Goal: Check status: Check status

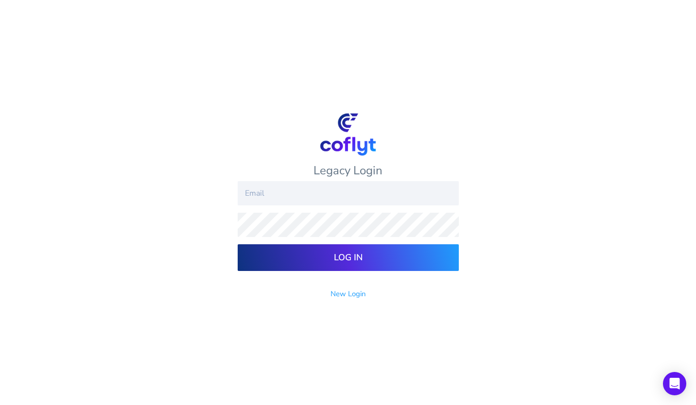
click at [272, 195] on input "email" at bounding box center [348, 193] width 221 height 24
type input "bbowen@probinglobal.com"
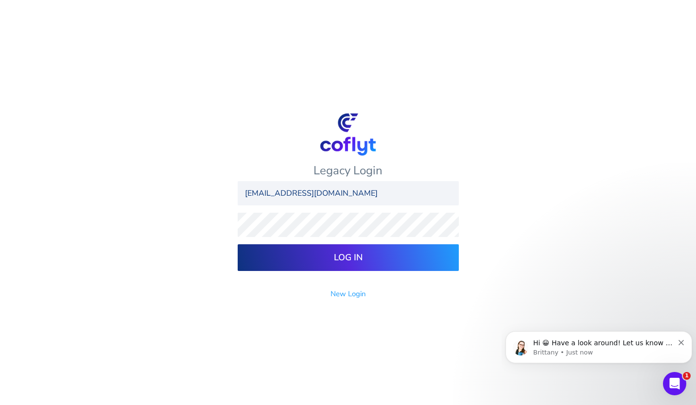
click at [238, 244] on input "Log In" at bounding box center [348, 257] width 221 height 27
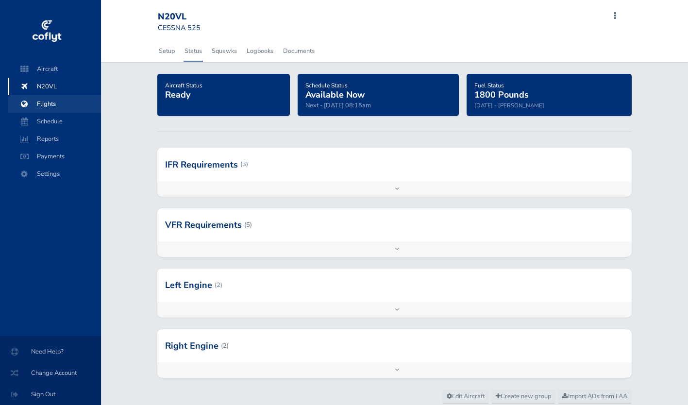
click at [62, 103] on span "Flights" at bounding box center [54, 103] width 74 height 17
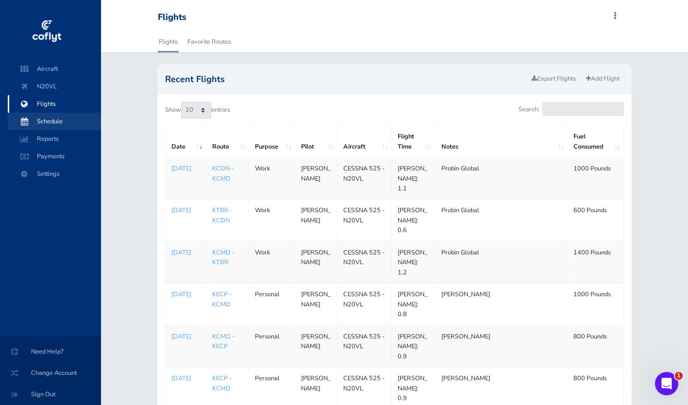
click at [57, 118] on span "Schedule" at bounding box center [54, 121] width 74 height 17
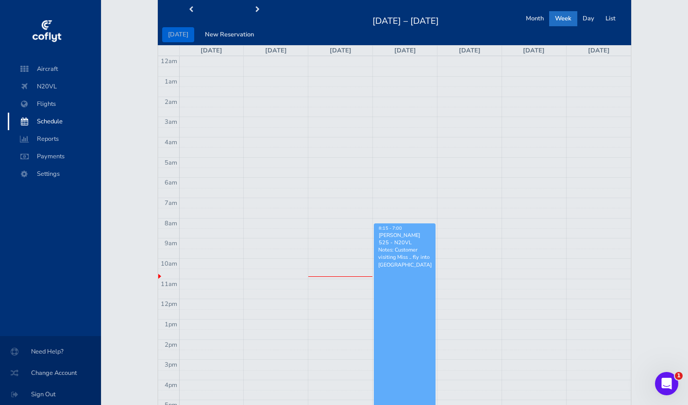
scroll to position [40, 0]
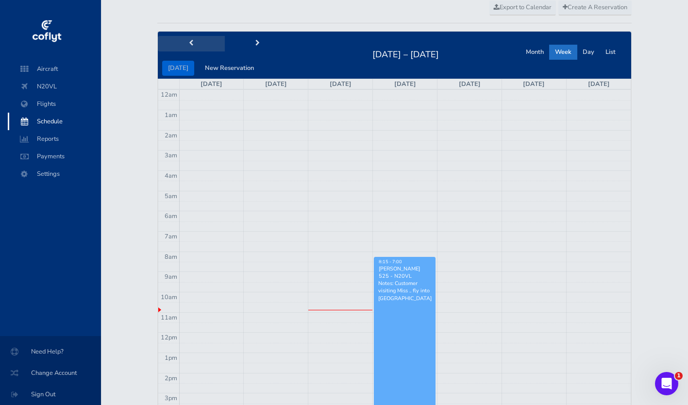
click at [196, 39] on button "prev" at bounding box center [191, 43] width 67 height 15
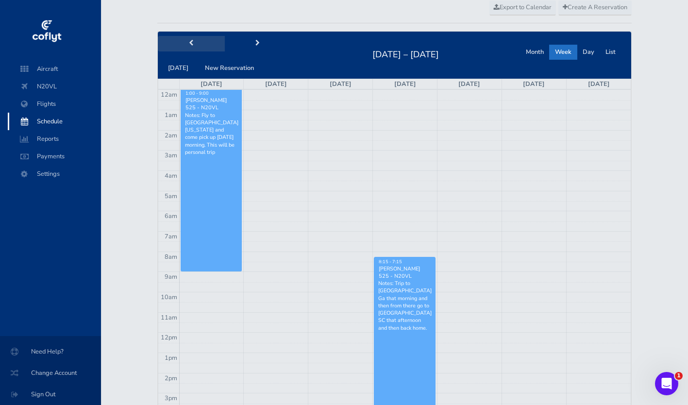
click at [196, 39] on button "prev" at bounding box center [191, 43] width 67 height 15
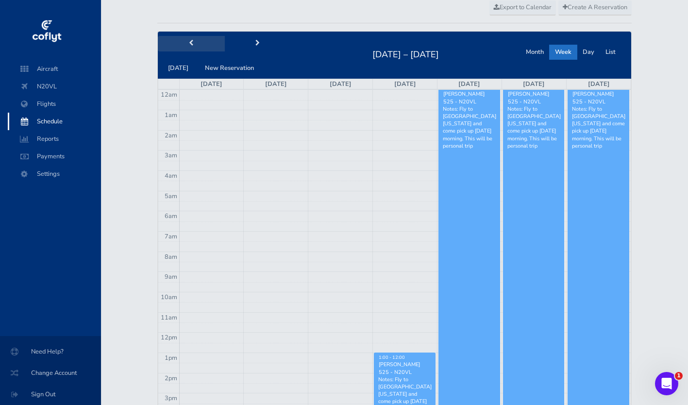
click at [197, 39] on button "prev" at bounding box center [191, 43] width 67 height 15
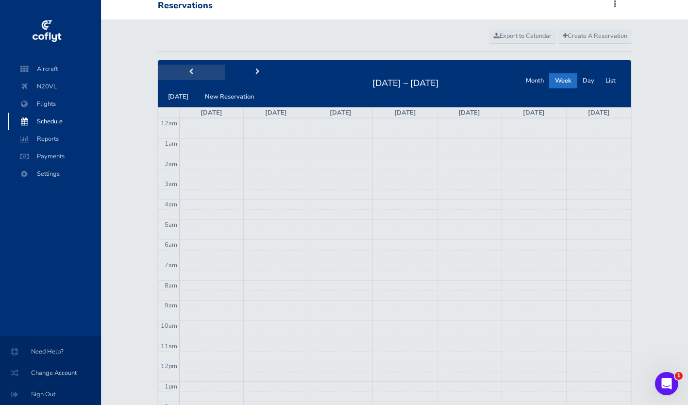
scroll to position [0, 0]
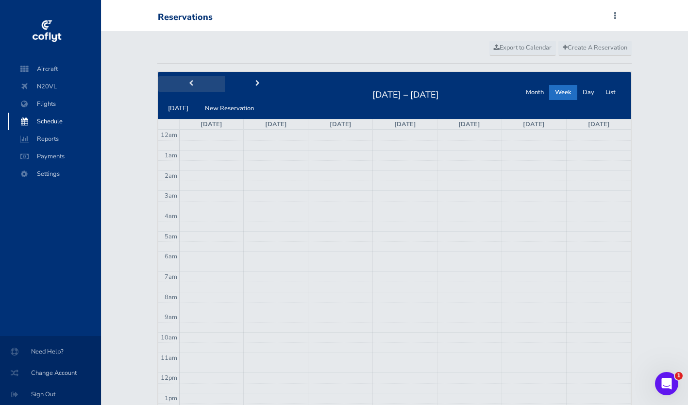
click at [201, 81] on button "prev" at bounding box center [191, 83] width 67 height 15
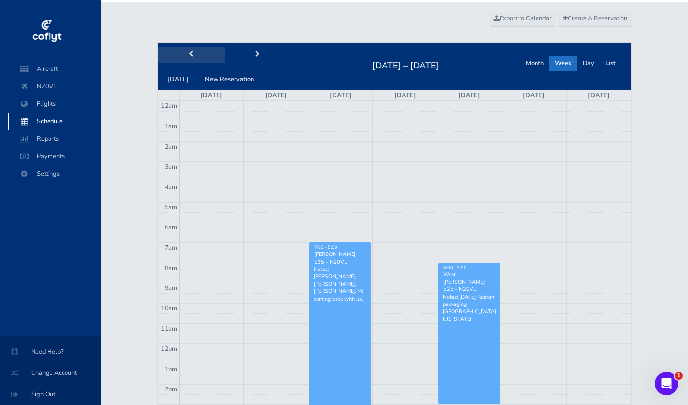
scroll to position [17, 0]
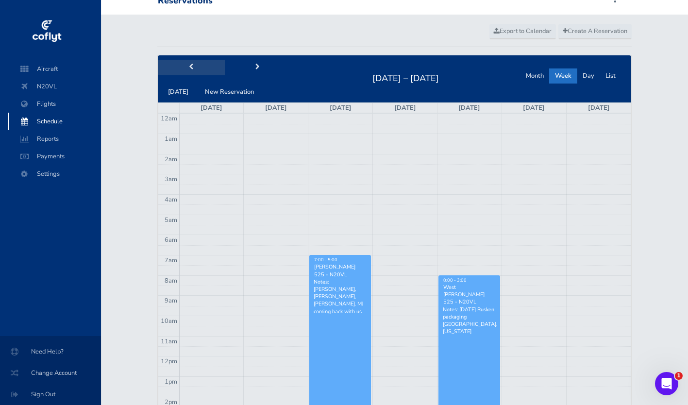
click at [200, 64] on button "prev" at bounding box center [191, 67] width 67 height 15
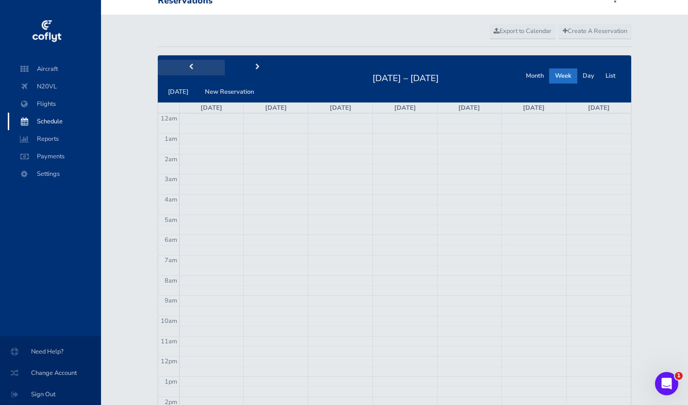
click at [200, 64] on button "prev" at bounding box center [191, 67] width 67 height 15
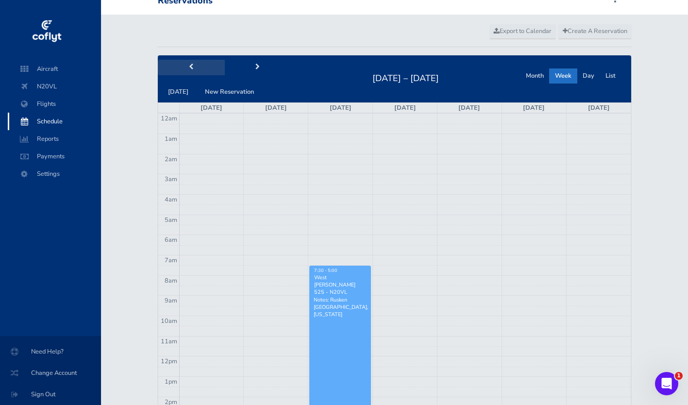
click at [200, 64] on button "prev" at bounding box center [191, 67] width 67 height 15
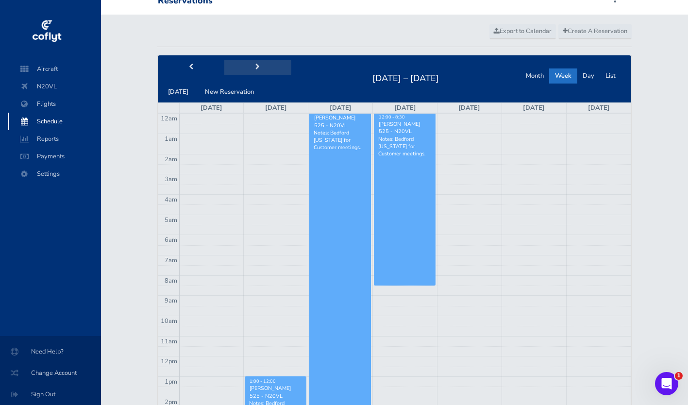
click at [243, 70] on button "next" at bounding box center [257, 67] width 67 height 15
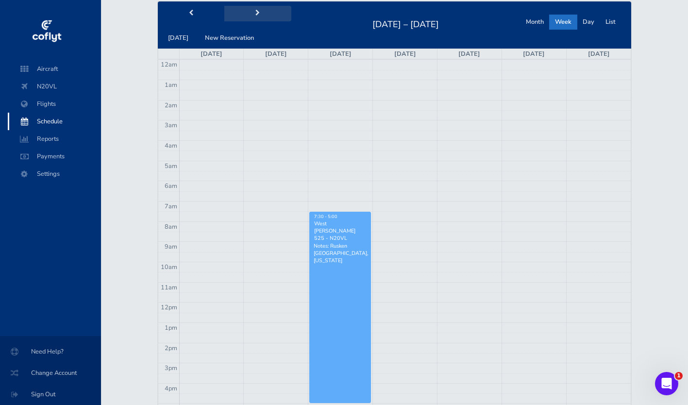
scroll to position [69, 0]
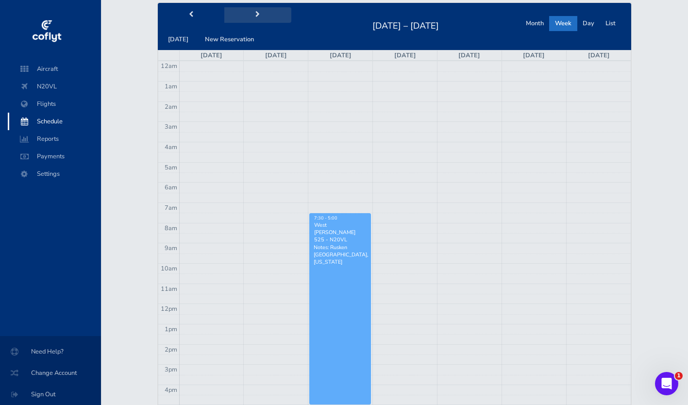
click at [249, 13] on button "next" at bounding box center [257, 14] width 67 height 15
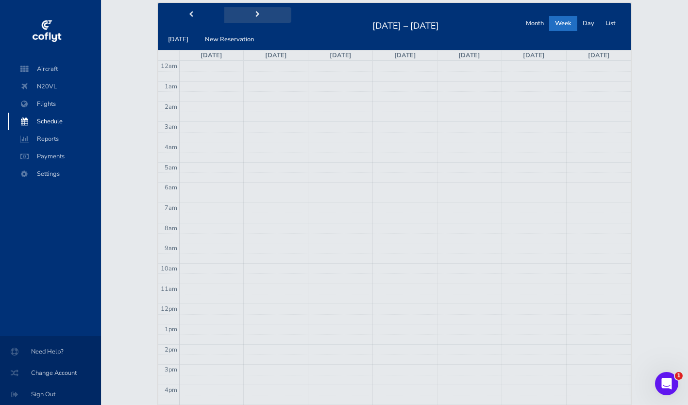
click at [256, 15] on span "next" at bounding box center [258, 15] width 4 height 6
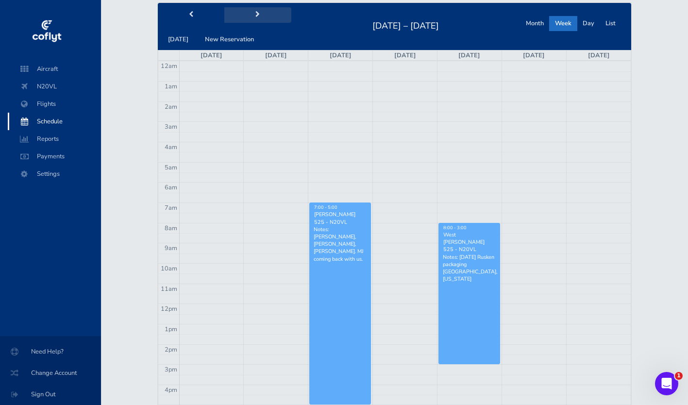
click at [256, 15] on span "next" at bounding box center [258, 15] width 4 height 6
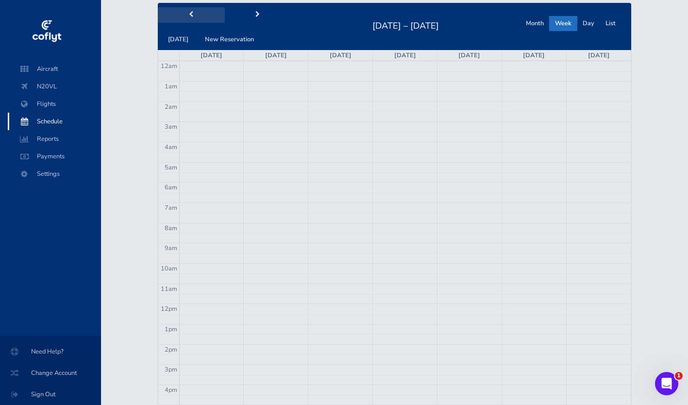
click at [194, 17] on button "prev" at bounding box center [191, 14] width 67 height 15
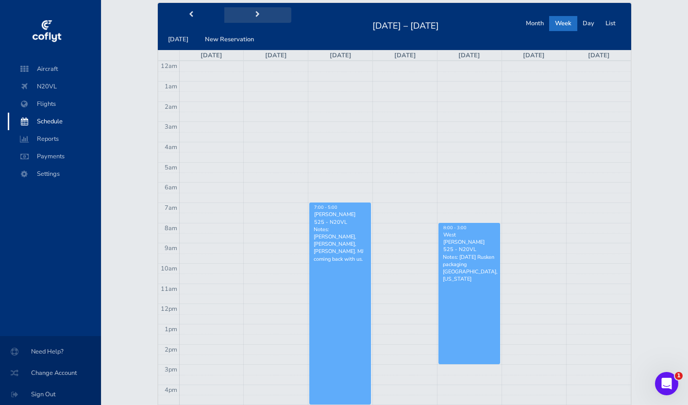
click at [250, 19] on button "next" at bounding box center [257, 14] width 67 height 15
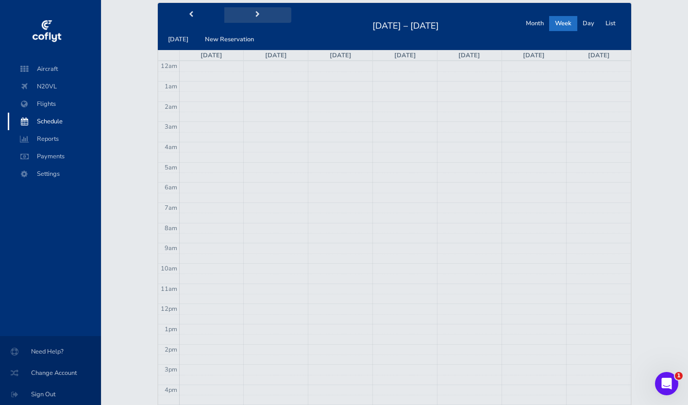
click at [248, 18] on button "next" at bounding box center [257, 14] width 67 height 15
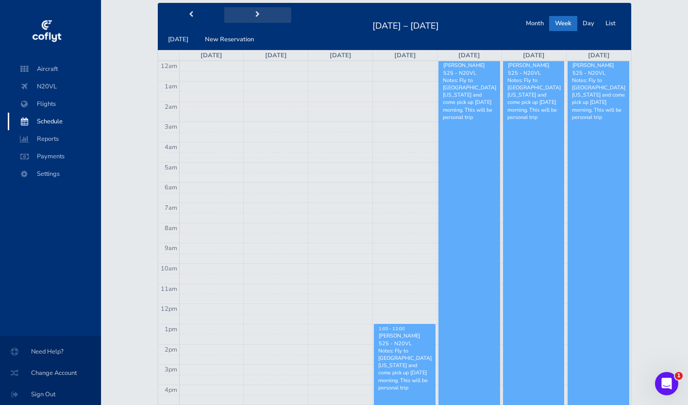
click at [248, 18] on button "next" at bounding box center [257, 14] width 67 height 15
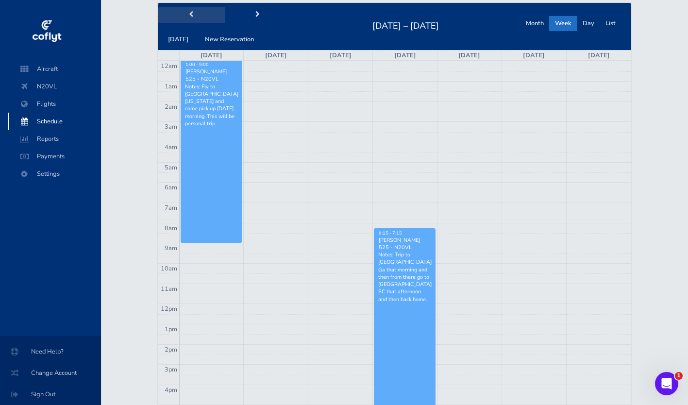
click at [208, 21] on button "prev" at bounding box center [191, 14] width 67 height 15
